Goal: Find specific page/section: Find specific page/section

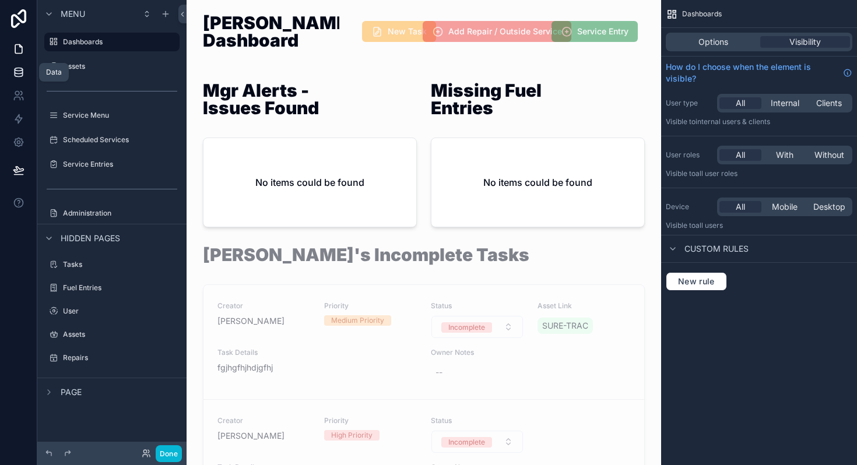
click at [23, 75] on icon at bounding box center [19, 72] width 12 height 12
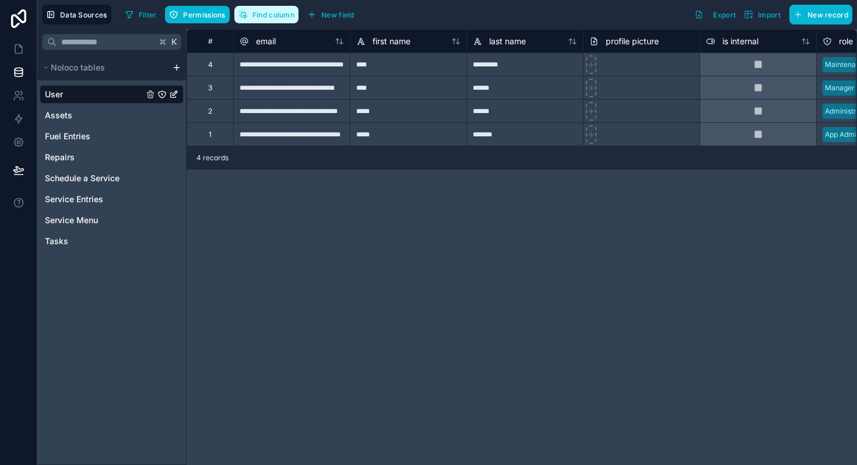
click at [279, 23] on button "Find column" at bounding box center [266, 14] width 64 height 17
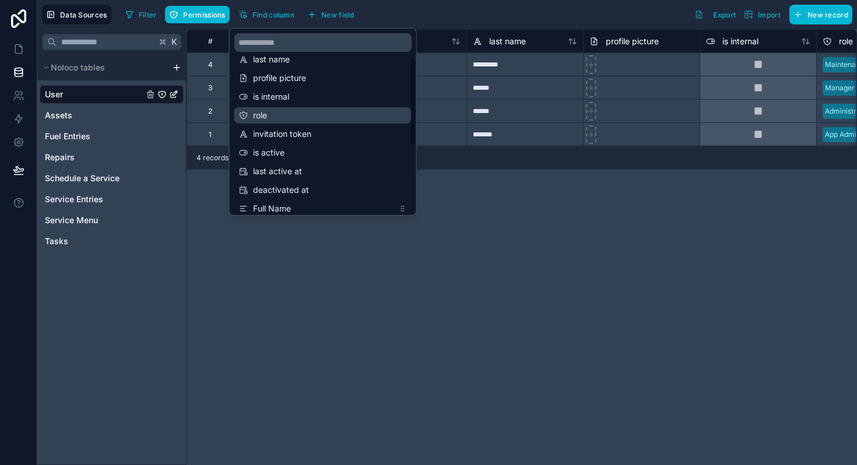
scroll to position [48, 0]
click at [521, 221] on div "**********" at bounding box center [522, 247] width 671 height 436
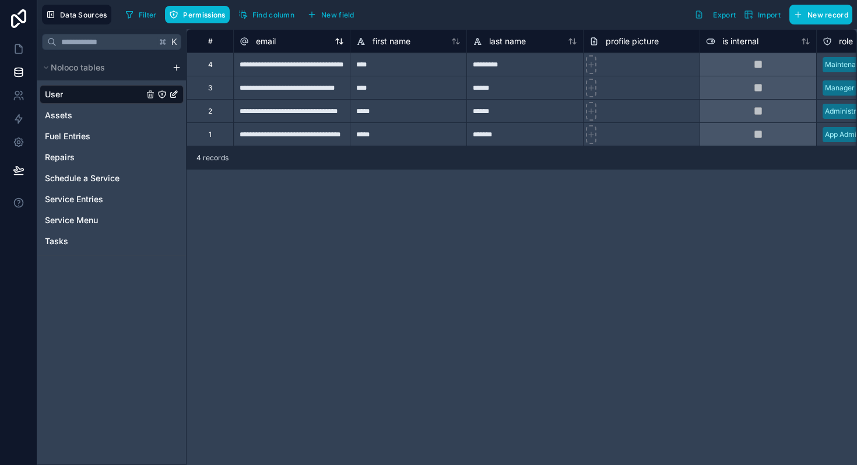
click at [288, 39] on div "email" at bounding box center [292, 41] width 104 height 14
click at [276, 40] on span "email" at bounding box center [266, 42] width 20 height 12
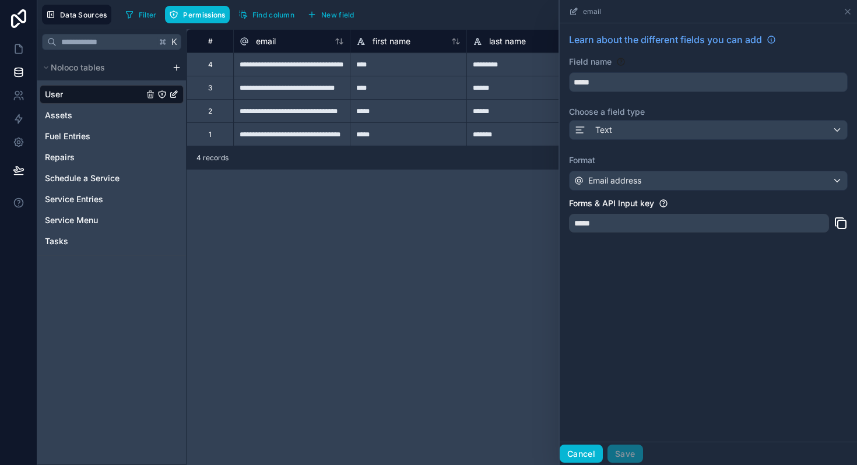
click at [586, 451] on button "Cancel" at bounding box center [581, 454] width 43 height 19
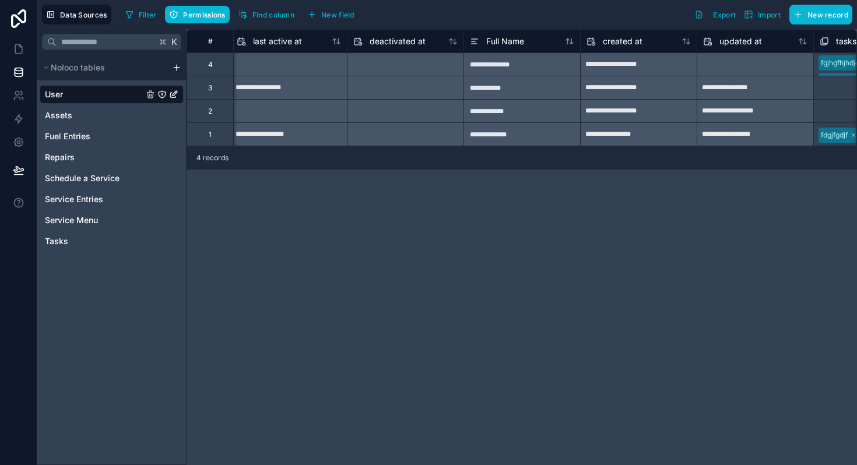
scroll to position [0, 940]
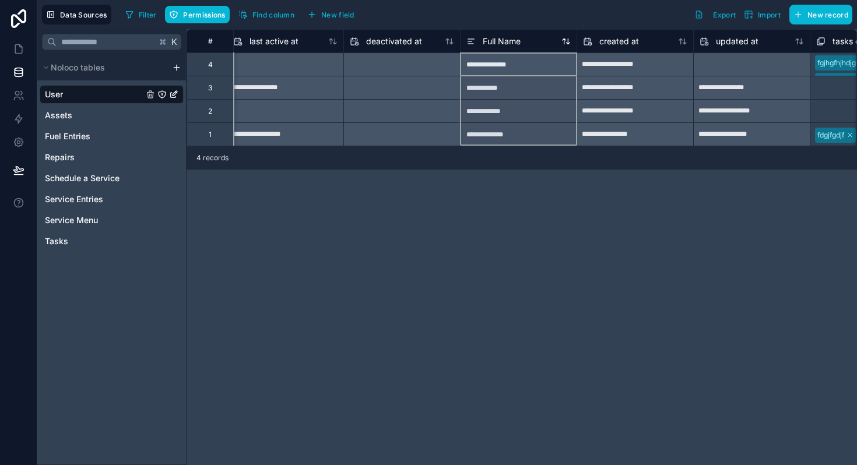
click at [519, 45] on span "Full Name" at bounding box center [502, 42] width 38 height 12
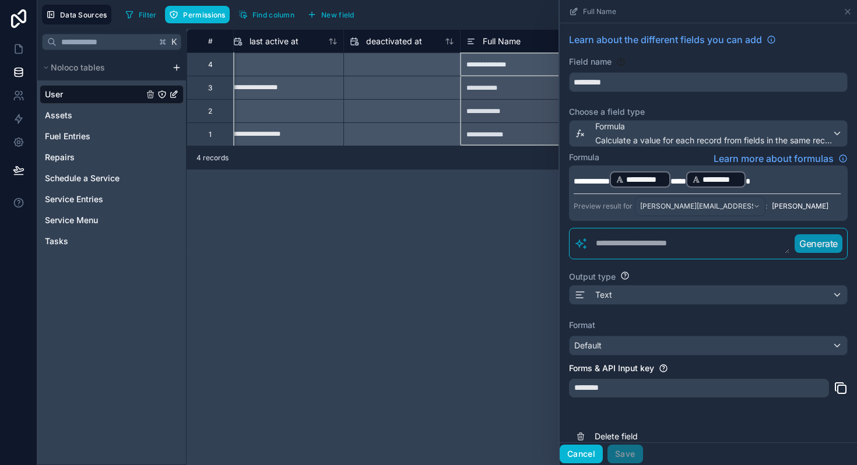
click at [589, 454] on button "Cancel" at bounding box center [581, 454] width 43 height 19
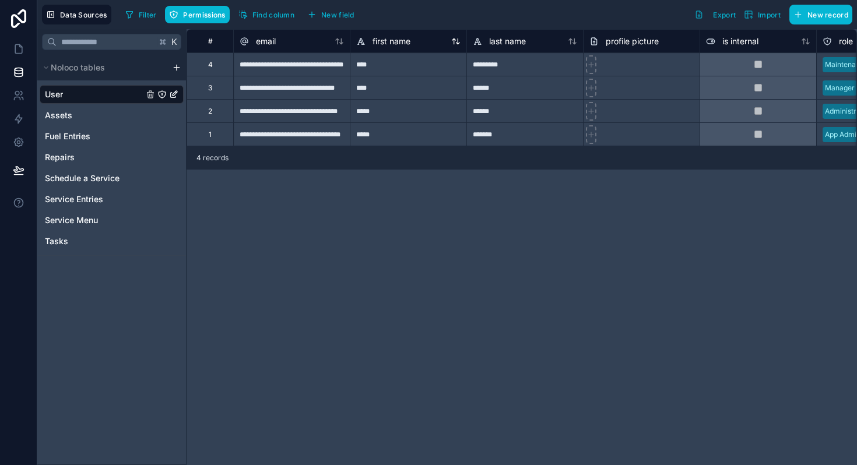
click at [392, 44] on span "first name" at bounding box center [392, 42] width 38 height 12
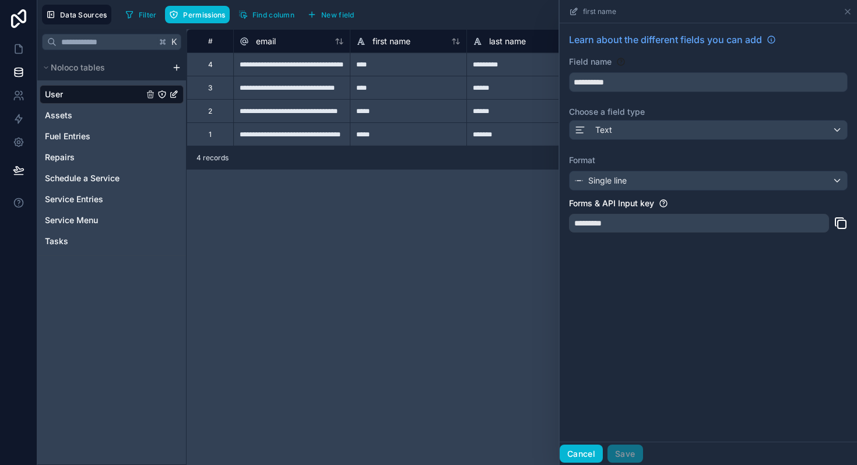
click at [579, 451] on button "Cancel" at bounding box center [581, 454] width 43 height 19
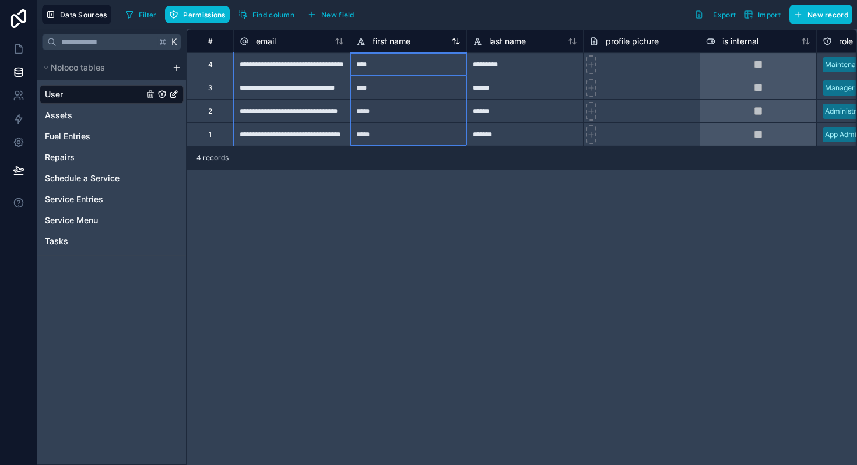
click at [393, 45] on span "first name" at bounding box center [392, 42] width 38 height 12
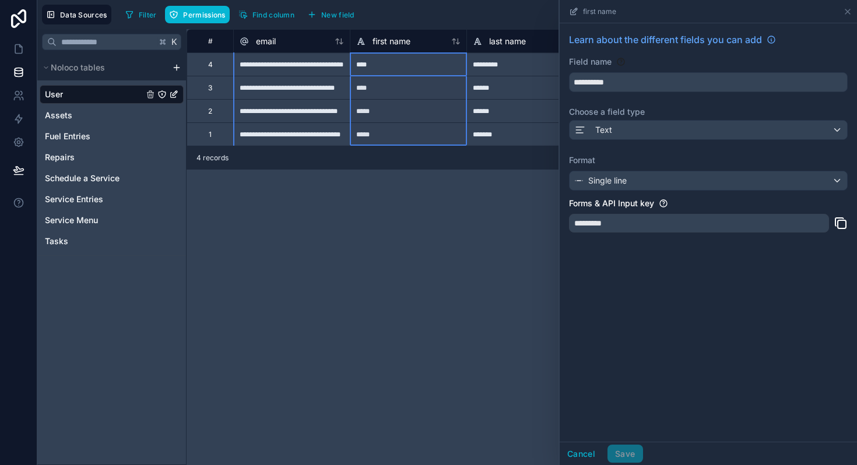
click at [177, 94] on icon "User" at bounding box center [173, 94] width 9 height 9
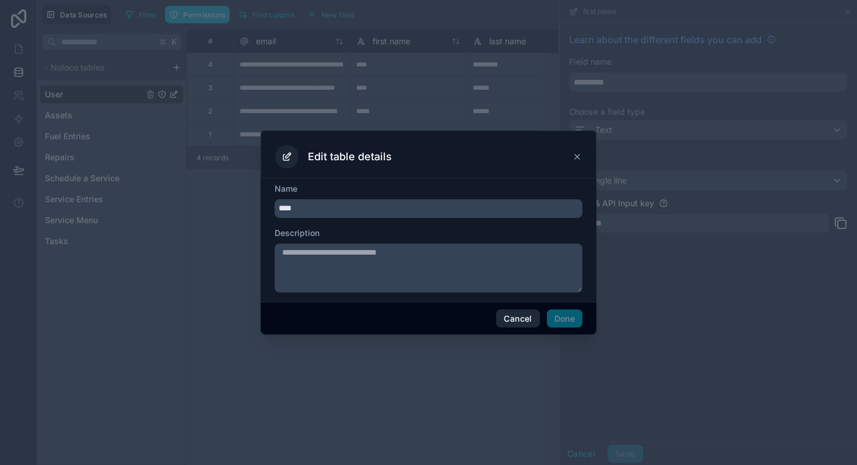
click at [513, 318] on button "Cancel" at bounding box center [517, 319] width 43 height 19
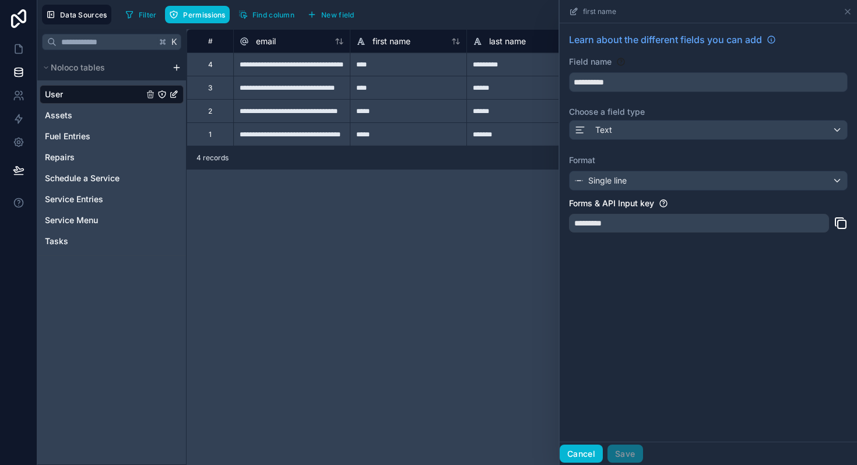
click at [591, 450] on button "Cancel" at bounding box center [581, 454] width 43 height 19
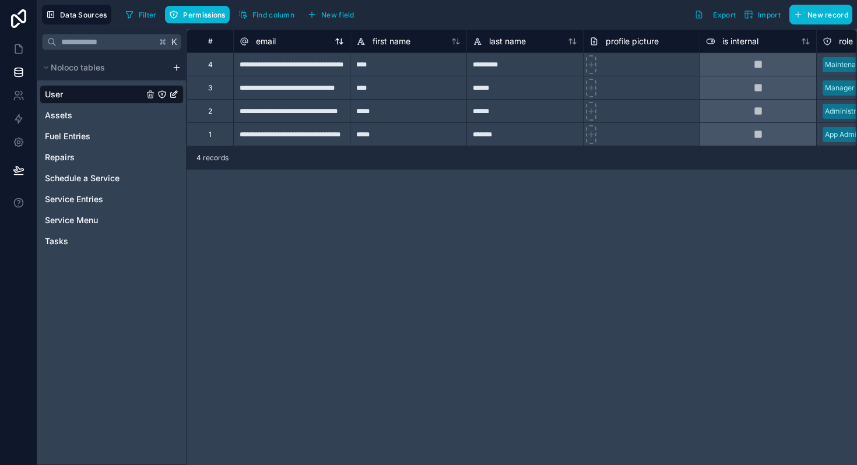
click at [292, 39] on div "email" at bounding box center [292, 41] width 104 height 14
click at [265, 41] on span "email" at bounding box center [266, 42] width 20 height 12
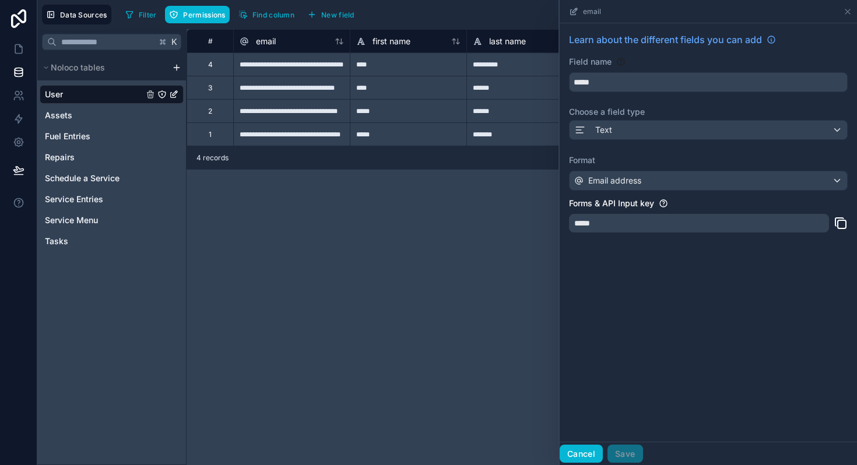
click at [580, 457] on button "Cancel" at bounding box center [581, 454] width 43 height 19
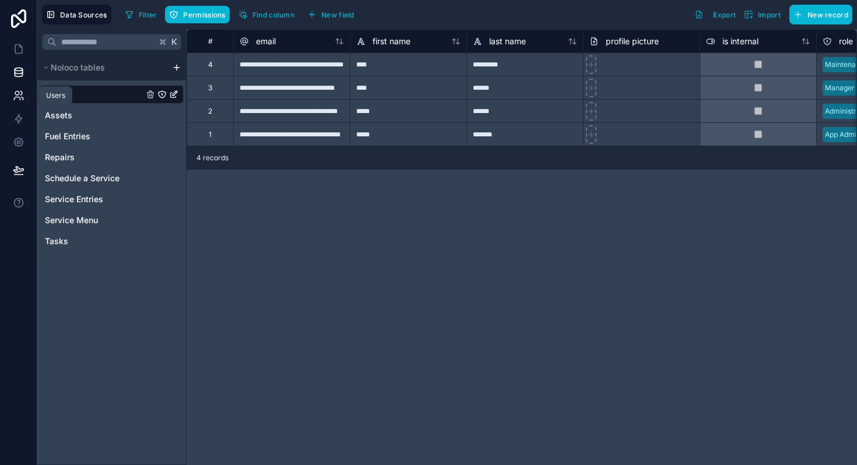
click at [20, 92] on icon at bounding box center [19, 96] width 12 height 12
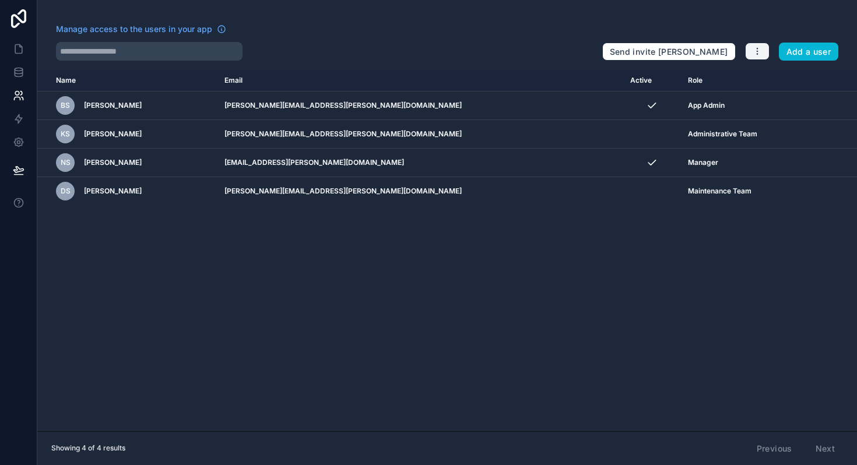
click at [761, 54] on icon "button" at bounding box center [757, 51] width 9 height 9
click at [541, 42] on div at bounding box center [324, 51] width 537 height 19
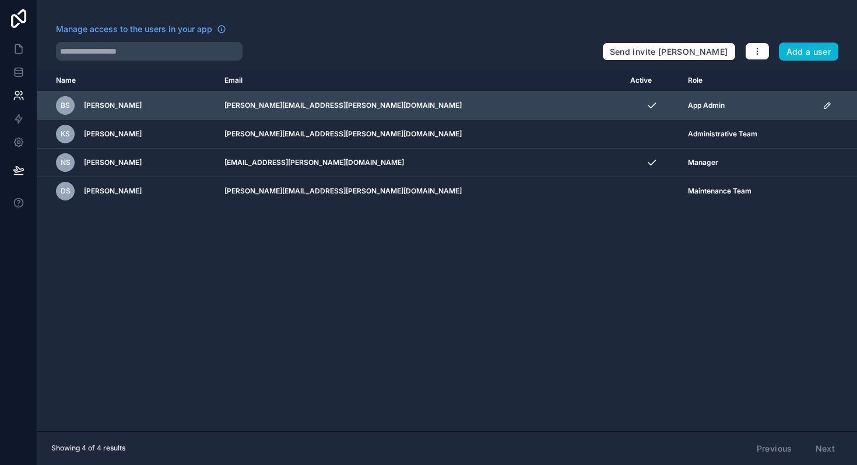
click at [823, 104] on icon "scrollable content" at bounding box center [827, 105] width 9 height 9
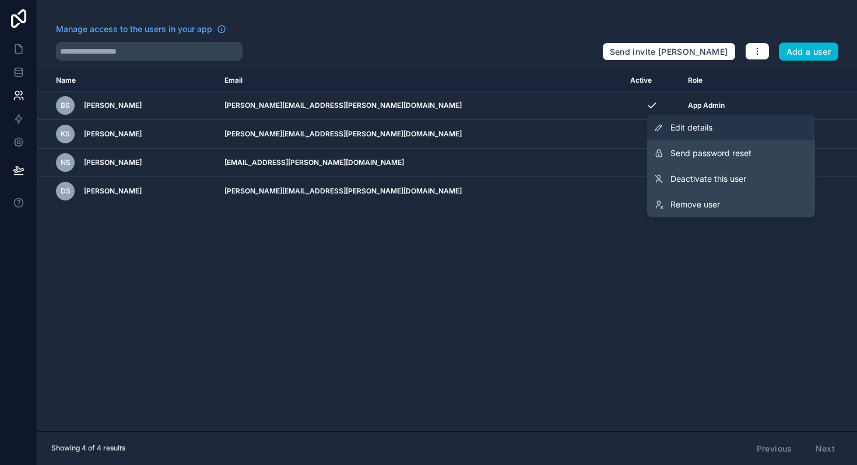
click at [709, 130] on span "Edit details" at bounding box center [692, 128] width 42 height 12
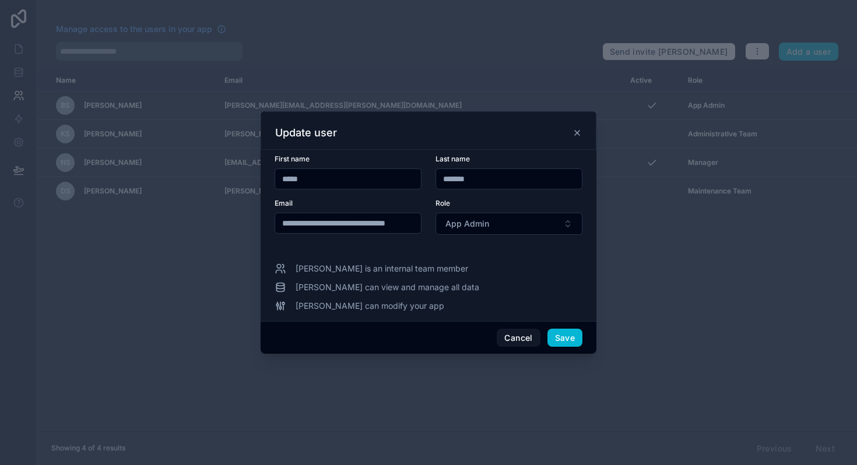
click at [579, 134] on icon at bounding box center [577, 133] width 5 height 5
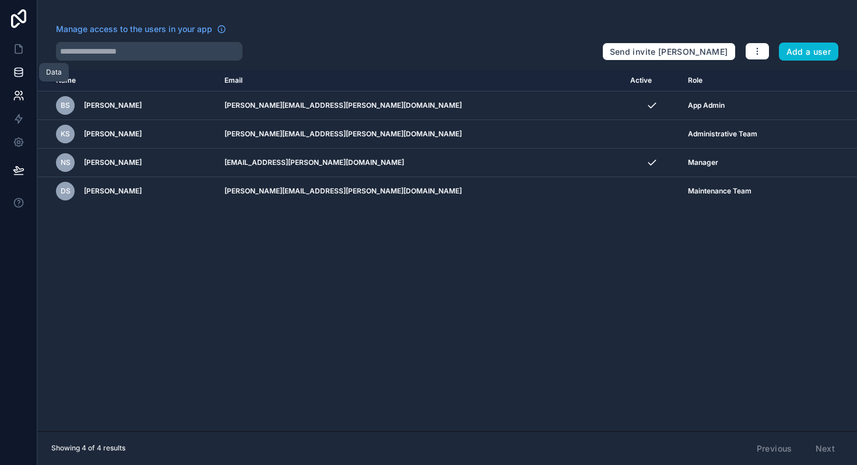
click at [24, 80] on link at bounding box center [18, 72] width 37 height 23
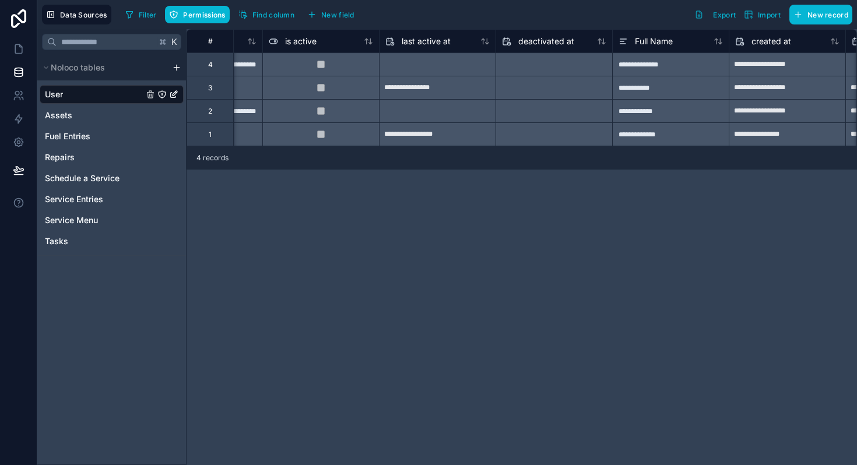
scroll to position [0, 793]
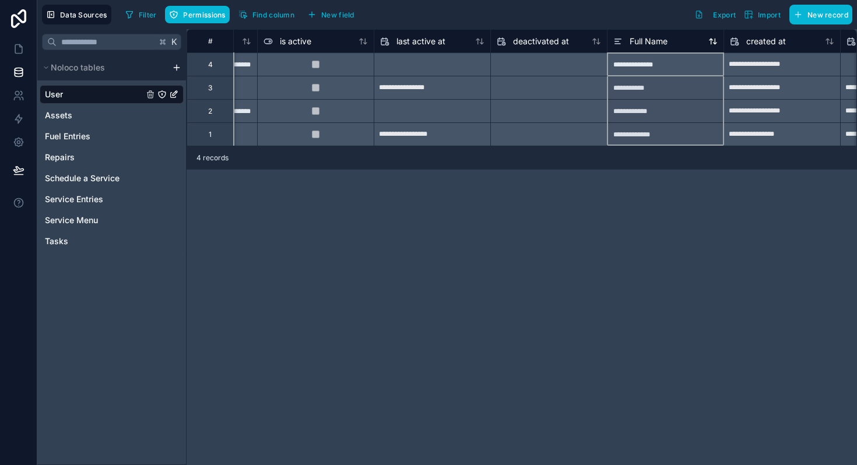
drag, startPoint x: 651, startPoint y: 43, endPoint x: 645, endPoint y: 41, distance: 6.7
click at [645, 41] on span "Full Name" at bounding box center [649, 42] width 38 height 12
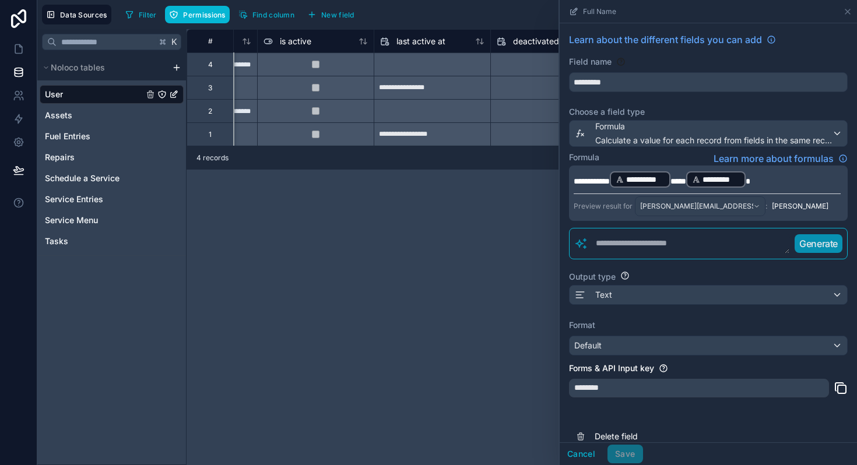
scroll to position [16, 0]
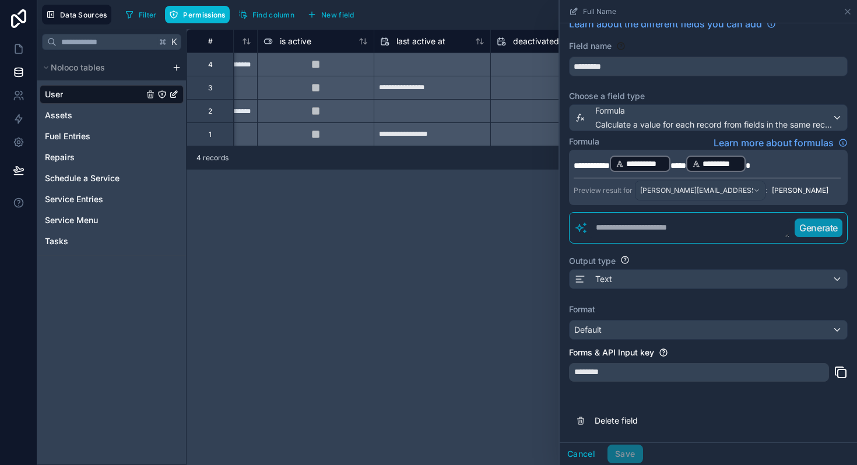
click at [605, 393] on div "**********" at bounding box center [708, 226] width 297 height 436
click at [758, 190] on div "[PERSON_NAME][EMAIL_ADDRESS][PERSON_NAME][DOMAIN_NAME]" at bounding box center [700, 190] width 129 height 19
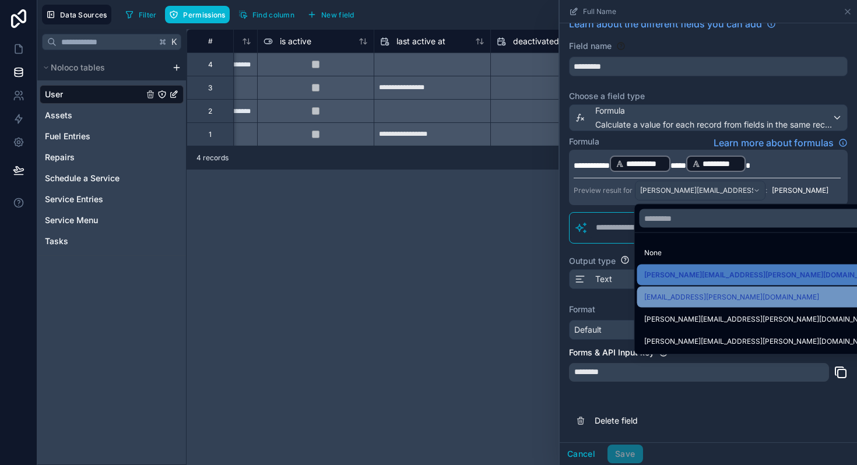
click at [708, 302] on span "[EMAIL_ADDRESS][PERSON_NAME][DOMAIN_NAME]" at bounding box center [732, 297] width 175 height 14
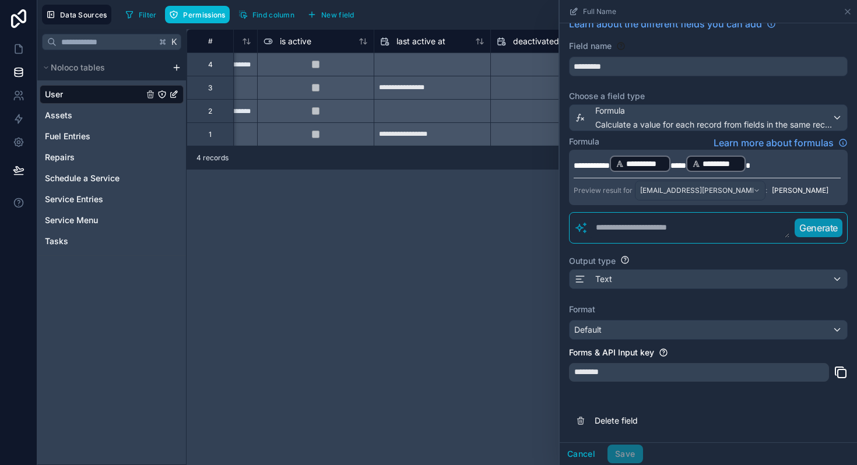
scroll to position [0, 0]
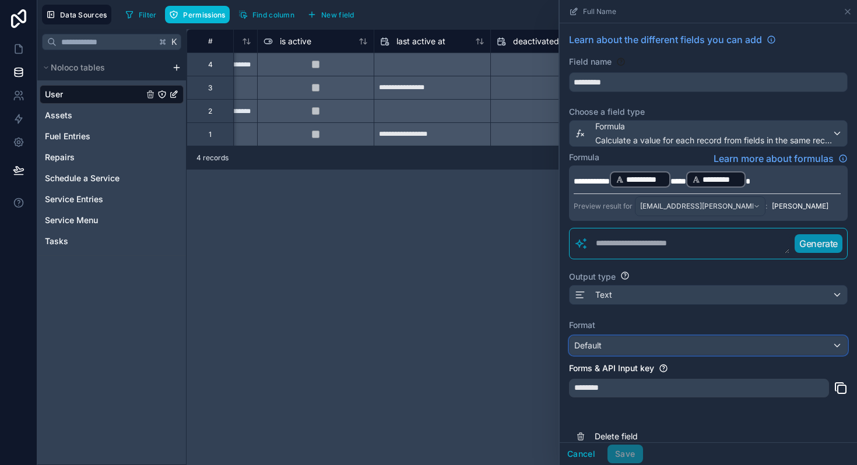
click at [593, 348] on span "Default" at bounding box center [588, 346] width 27 height 10
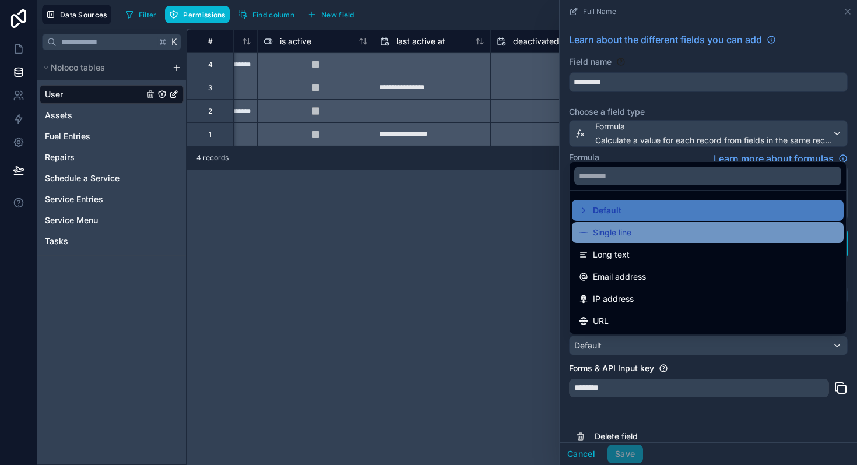
click at [600, 230] on span "Single line" at bounding box center [612, 233] width 38 height 14
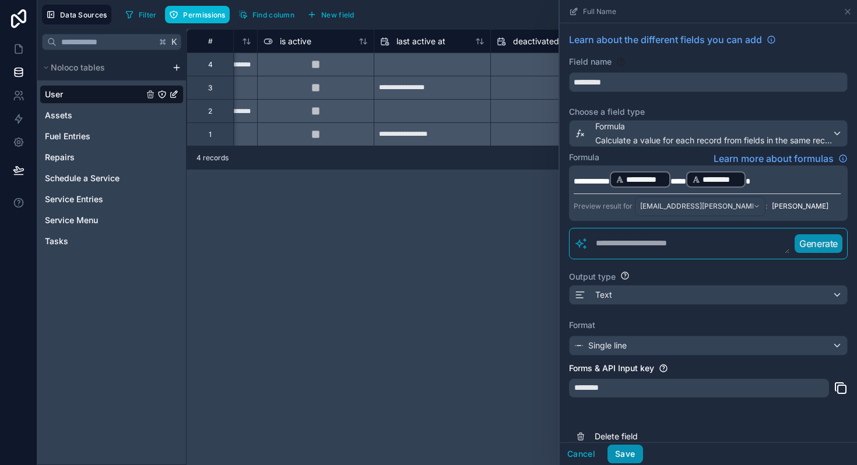
click at [629, 457] on button "Save" at bounding box center [625, 454] width 35 height 19
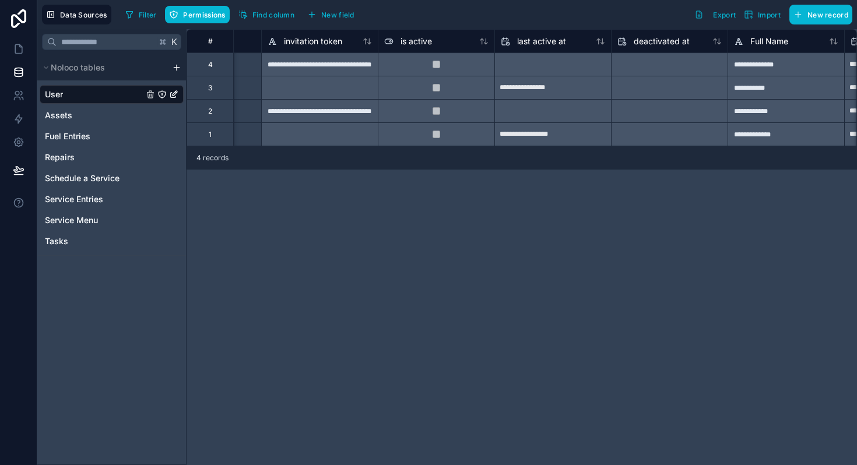
scroll to position [0, 673]
click at [782, 40] on span "Full Name" at bounding box center [769, 42] width 38 height 12
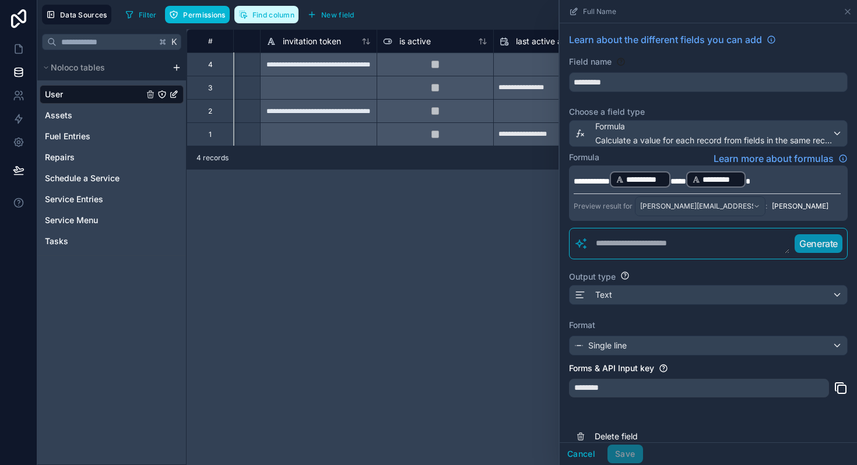
click at [259, 13] on span "Find column" at bounding box center [274, 14] width 42 height 9
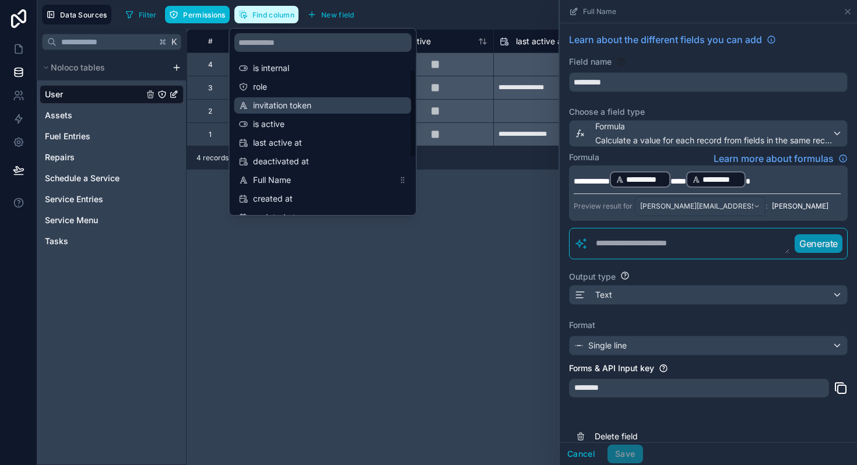
scroll to position [82, 0]
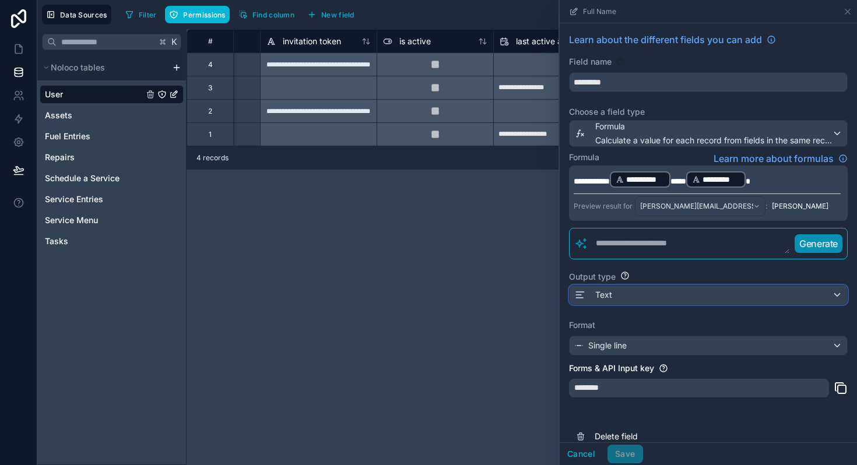
click at [611, 290] on span "Text" at bounding box center [604, 295] width 17 height 12
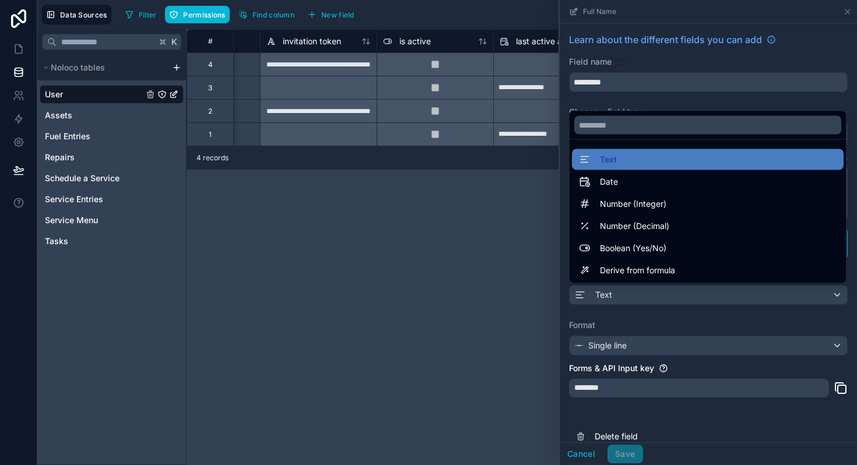
click at [512, 212] on div "**********" at bounding box center [522, 247] width 671 height 436
click at [598, 348] on div at bounding box center [708, 232] width 297 height 465
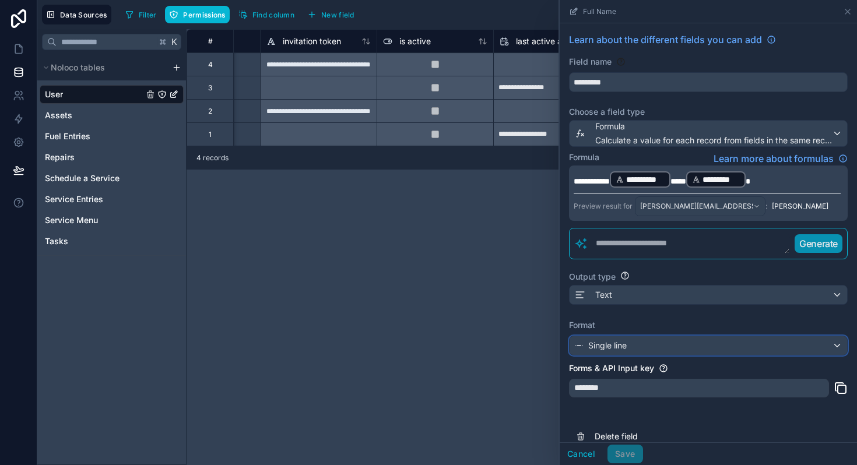
click at [598, 348] on span "Single line" at bounding box center [608, 346] width 38 height 12
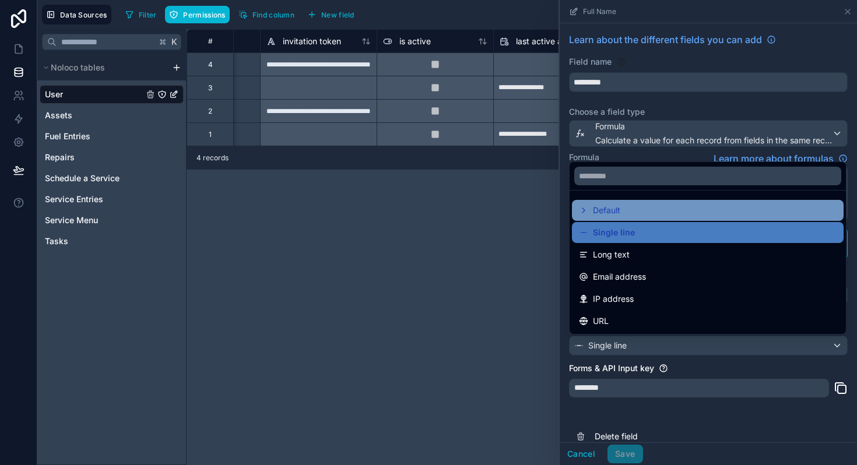
click at [586, 206] on icon at bounding box center [583, 210] width 9 height 9
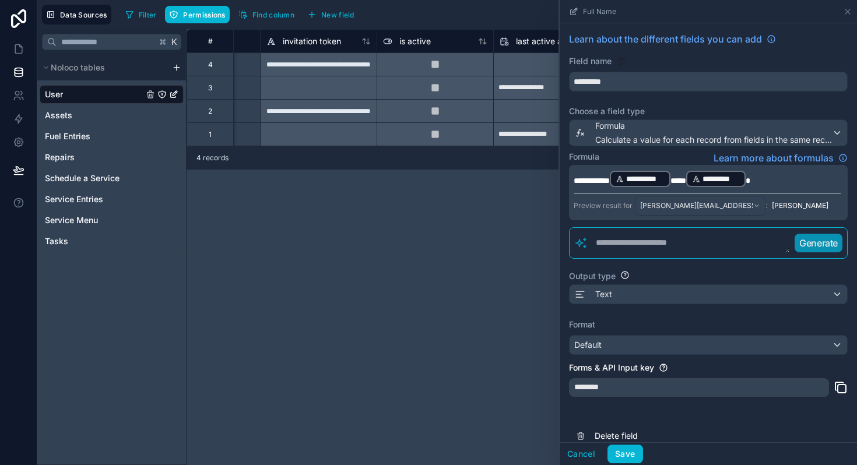
scroll to position [0, 0]
click at [612, 343] on div "Default" at bounding box center [709, 346] width 278 height 19
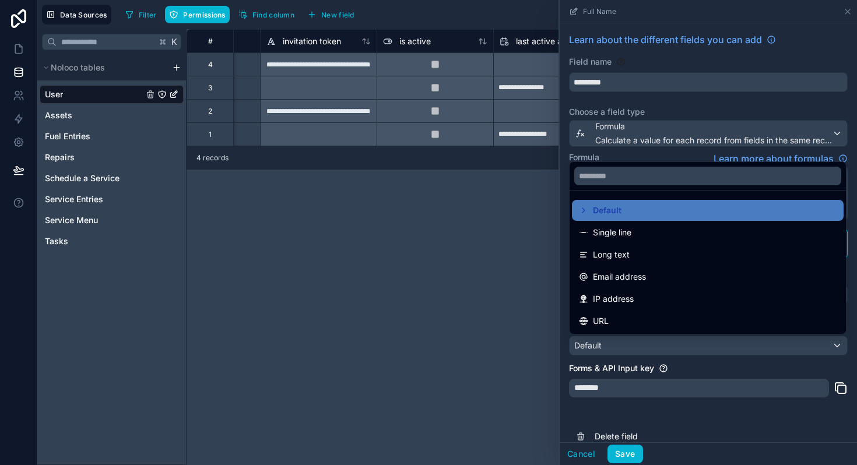
click at [471, 323] on div "**********" at bounding box center [522, 247] width 671 height 436
click at [579, 455] on div at bounding box center [708, 232] width 297 height 465
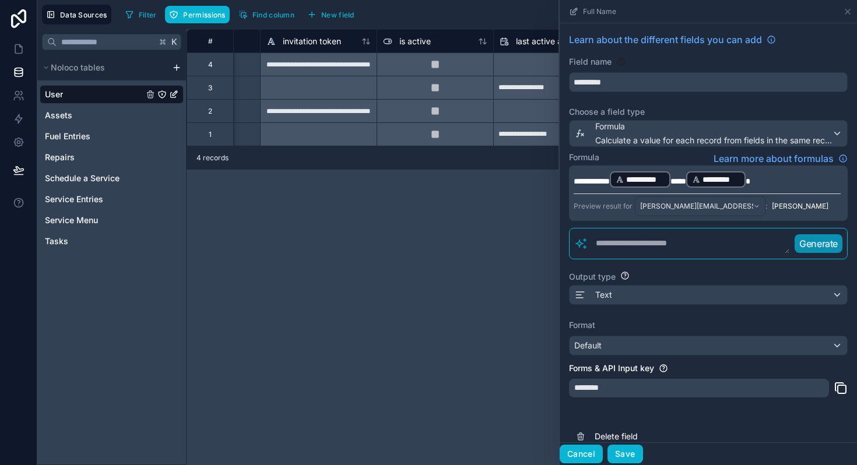
click at [577, 459] on button "Cancel" at bounding box center [581, 454] width 43 height 19
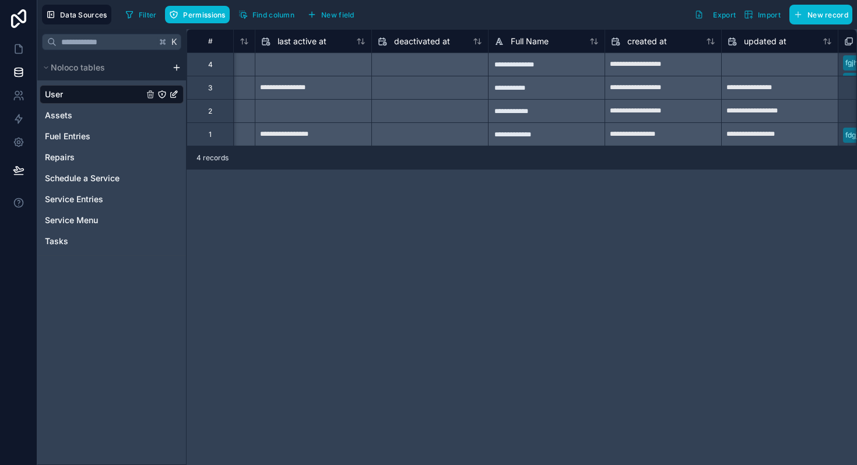
scroll to position [0, 918]
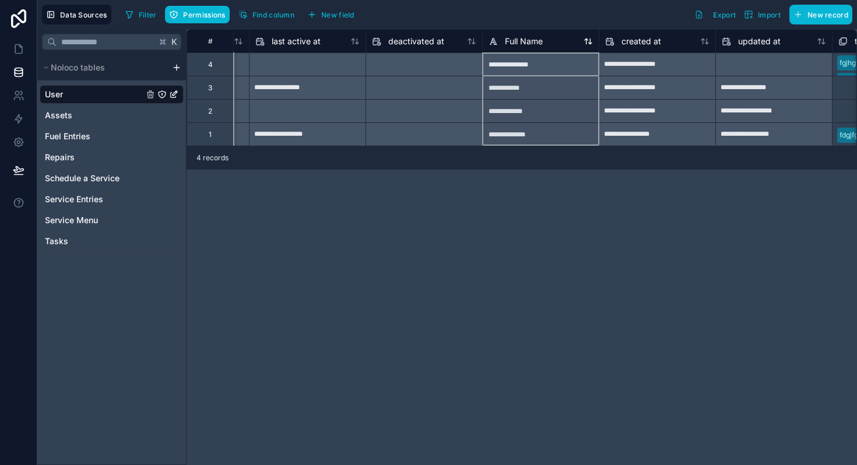
click at [519, 39] on span "Full Name" at bounding box center [524, 42] width 38 height 12
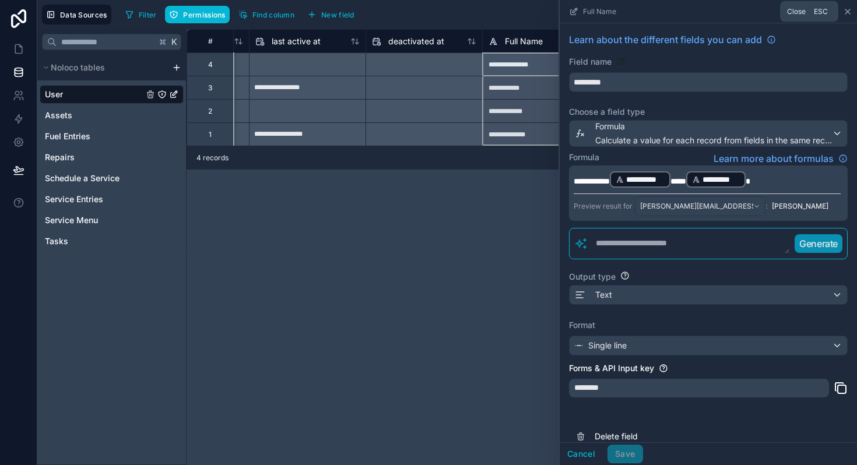
click at [850, 10] on icon at bounding box center [847, 11] width 9 height 9
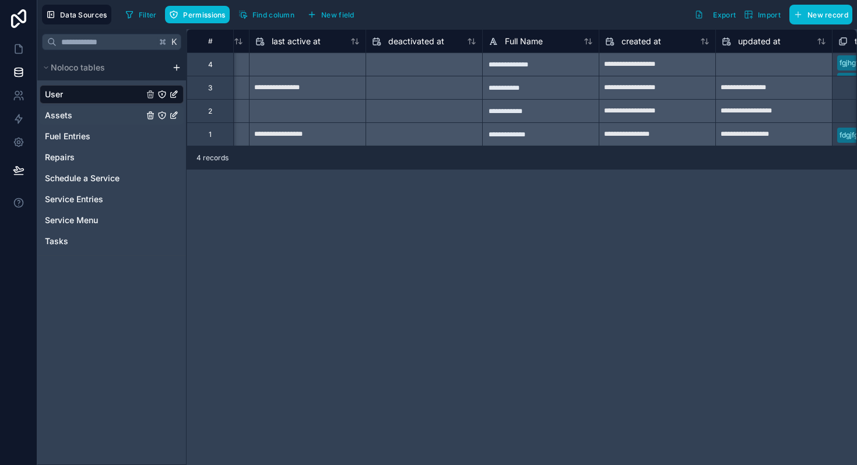
click at [69, 119] on span "Assets" at bounding box center [58, 116] width 27 height 12
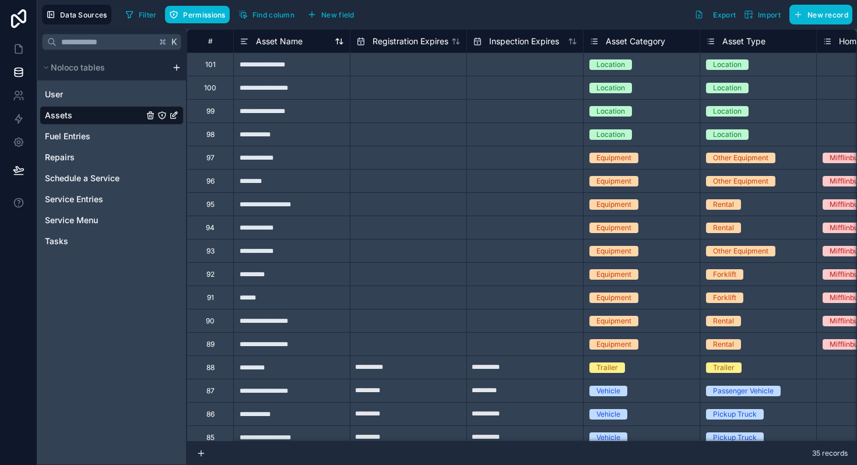
click at [279, 43] on span "Asset Name" at bounding box center [279, 42] width 47 height 12
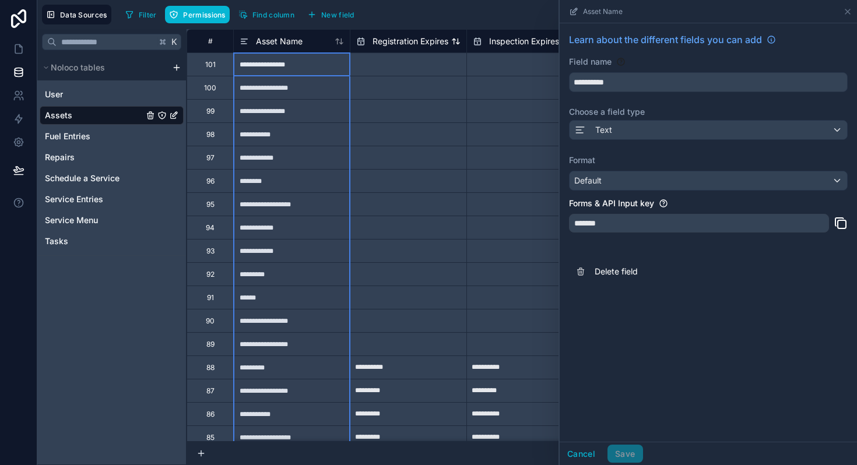
click at [377, 44] on span "Registration Expires" at bounding box center [411, 42] width 76 height 12
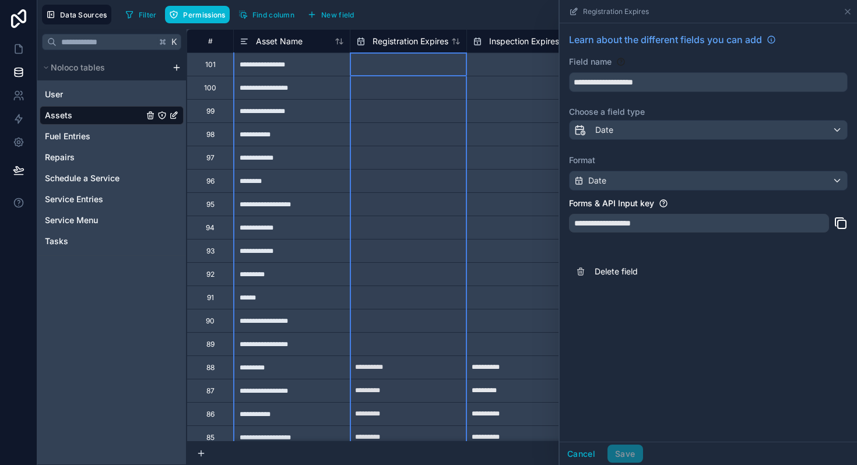
click at [502, 39] on span "Inspection Expires" at bounding box center [524, 42] width 70 height 12
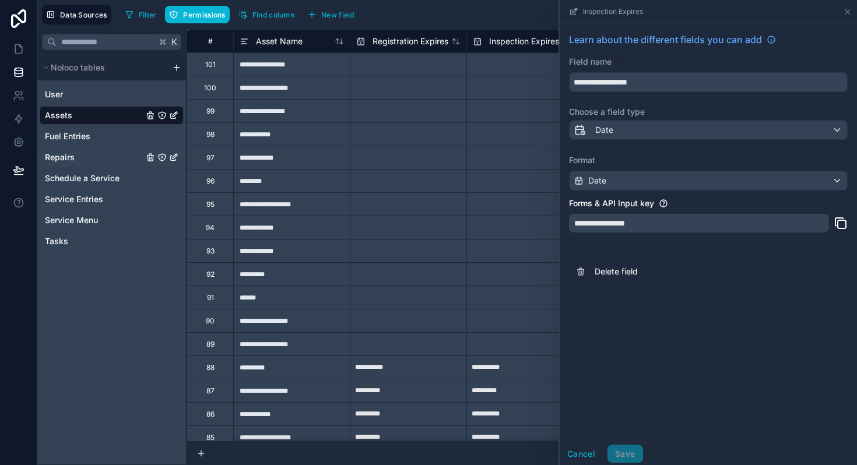
click at [71, 155] on span "Repairs" at bounding box center [60, 158] width 30 height 12
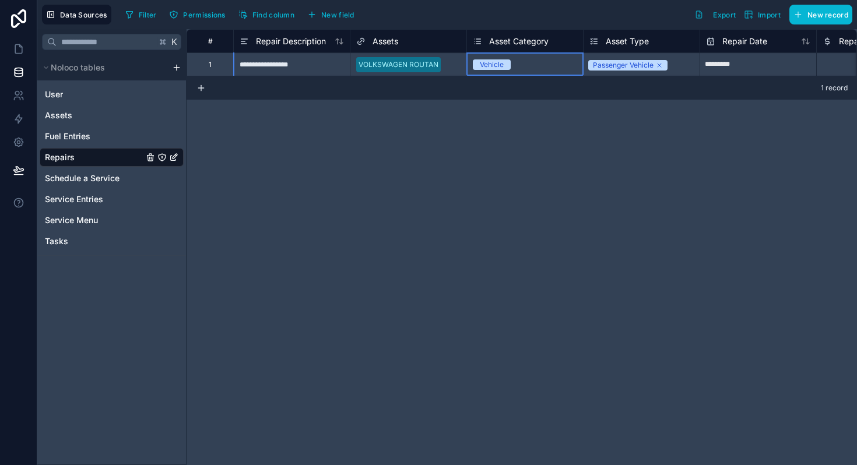
click at [526, 41] on span "Asset Category" at bounding box center [518, 42] width 59 height 12
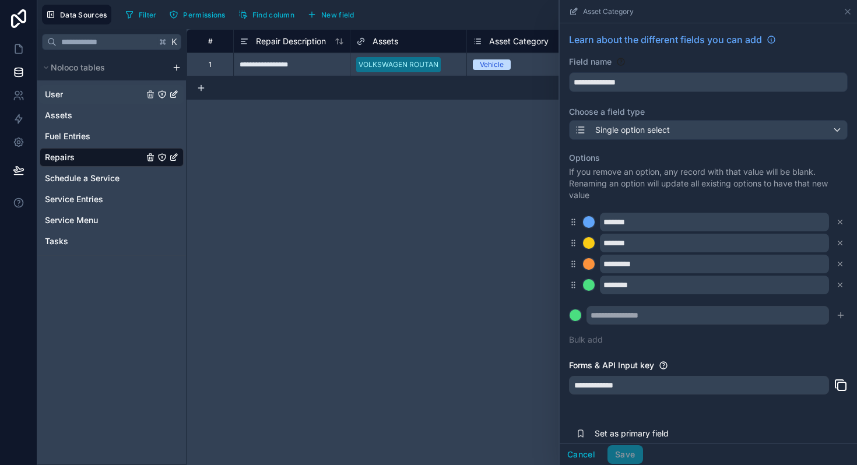
click at [58, 94] on span "User" at bounding box center [54, 95] width 18 height 12
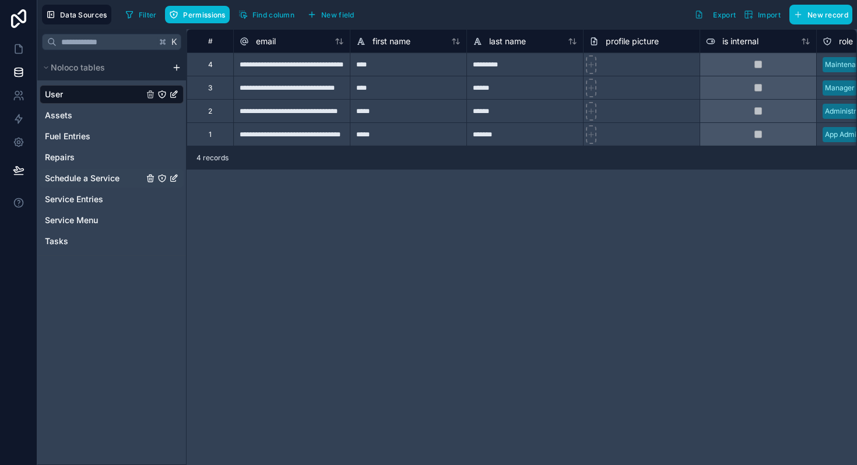
click at [71, 171] on div "Schedule a Service" at bounding box center [112, 178] width 144 height 19
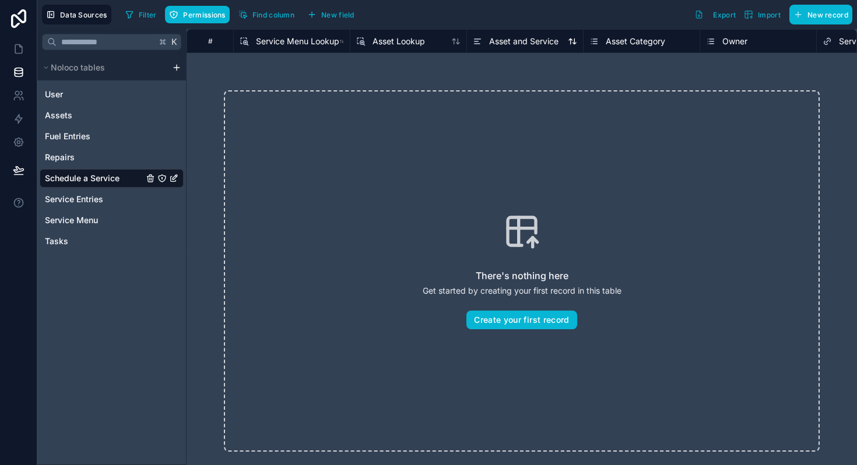
click at [524, 46] on span "Asset and Service" at bounding box center [523, 42] width 69 height 12
